Goal: Information Seeking & Learning: Learn about a topic

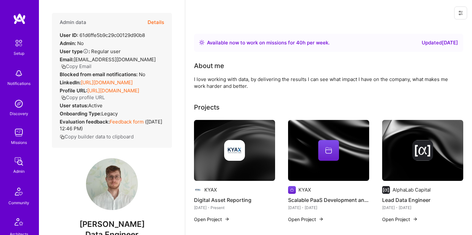
click at [159, 21] on button "Details" at bounding box center [156, 22] width 17 height 19
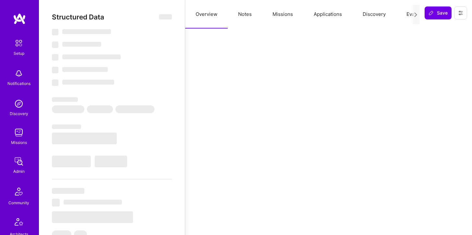
click at [280, 13] on button "Missions" at bounding box center [282, 14] width 41 height 29
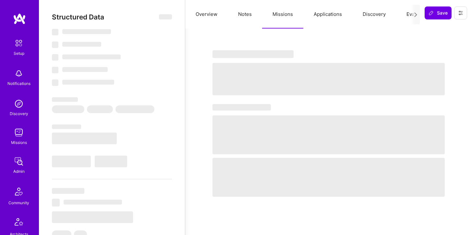
select select "Right Now"
select select "7"
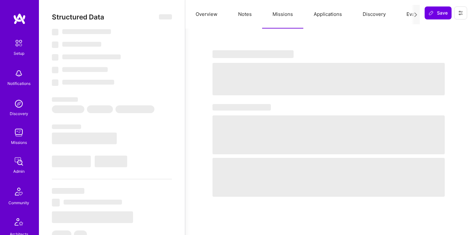
select select "PL"
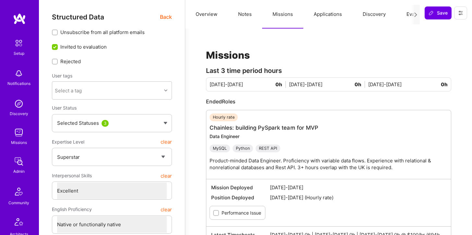
click at [322, 12] on button "Applications" at bounding box center [327, 14] width 49 height 29
